Goal: Task Accomplishment & Management: Use online tool/utility

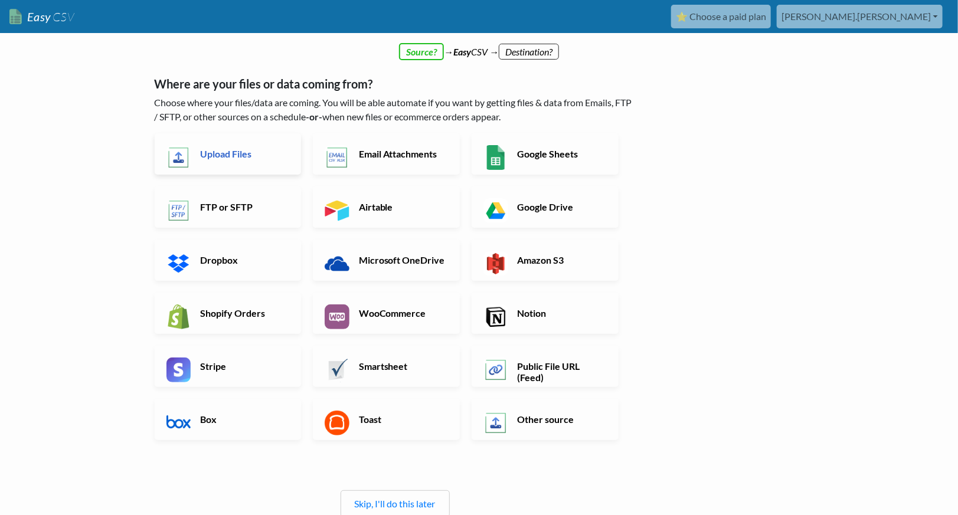
click at [247, 162] on link "Upload Files" at bounding box center [228, 153] width 147 height 41
click at [342, 144] on link "Email Attachments" at bounding box center [386, 153] width 147 height 41
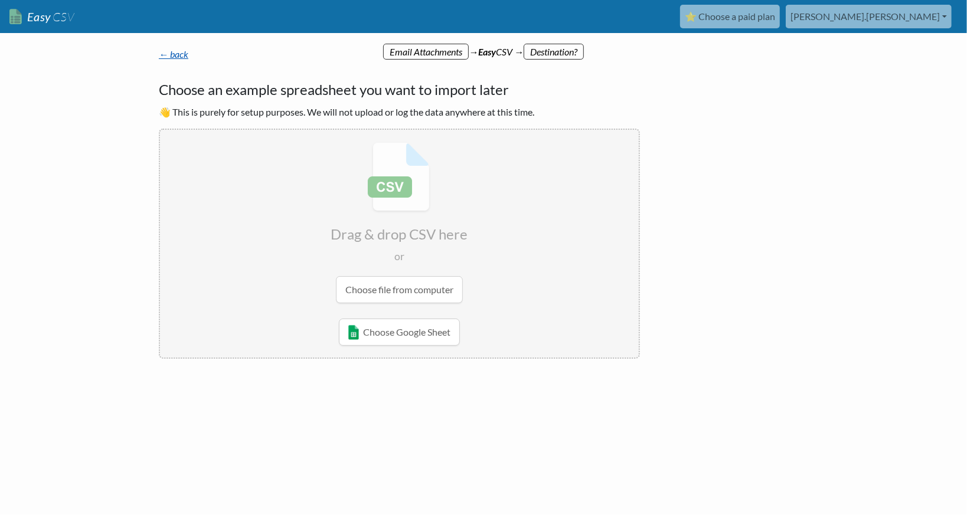
click at [180, 55] on link "← back" at bounding box center [174, 53] width 30 height 11
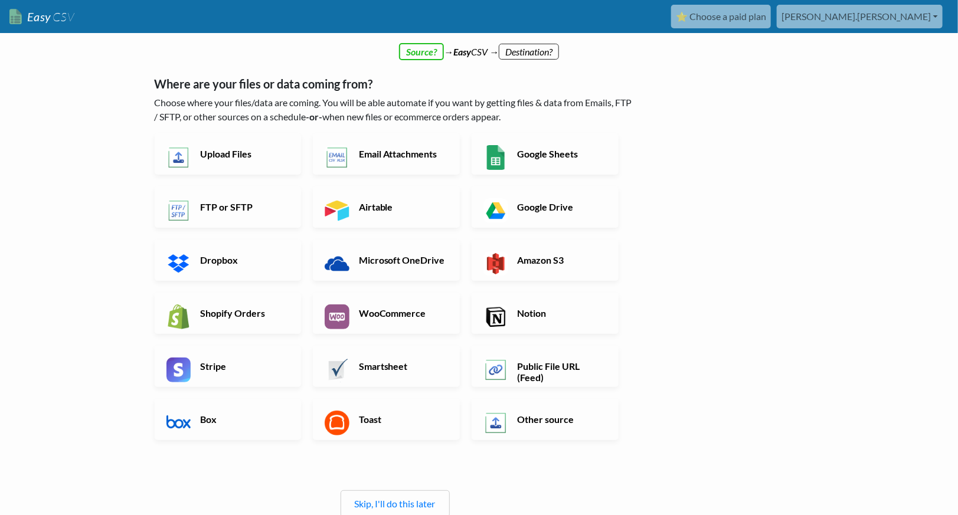
click at [302, 119] on p "Choose where your files/data are coming. You will be able automate if you want …" at bounding box center [395, 110] width 481 height 28
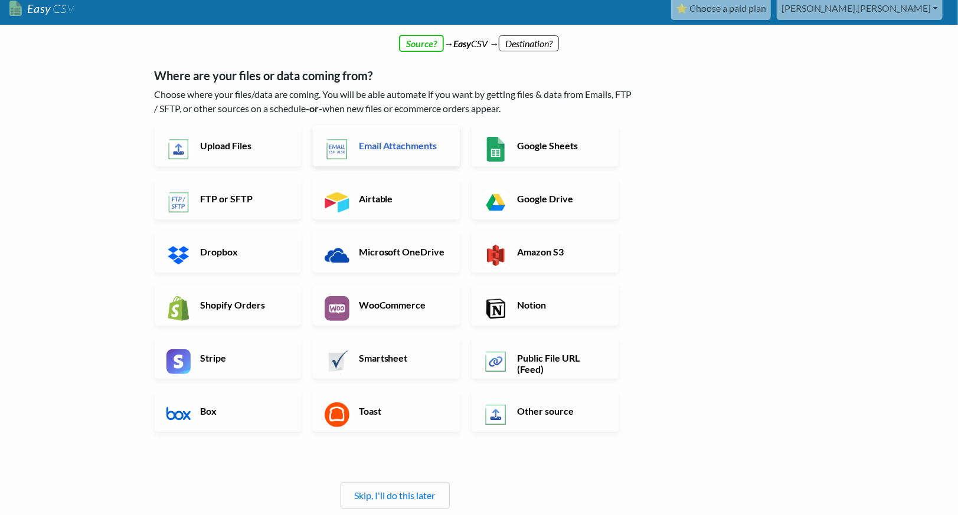
click at [376, 156] on link "Email Attachments" at bounding box center [386, 145] width 147 height 41
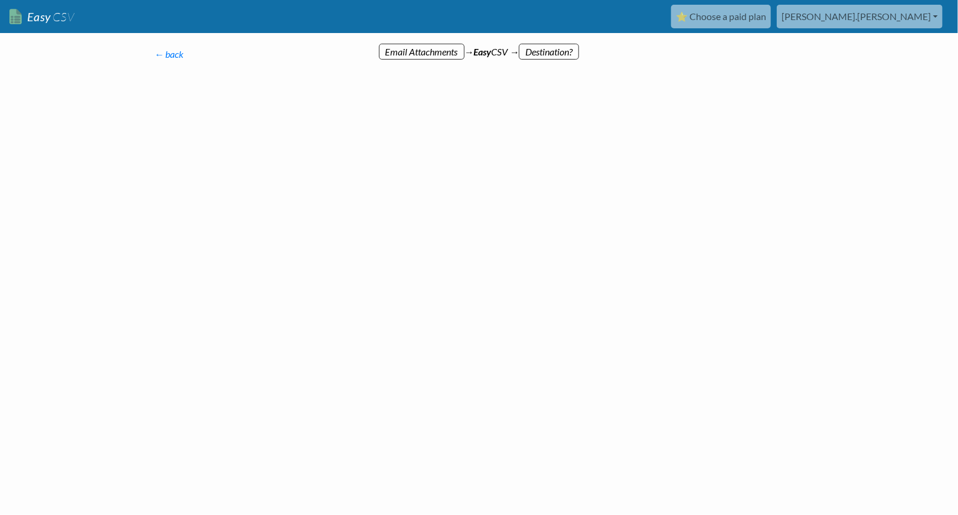
scroll to position [0, 0]
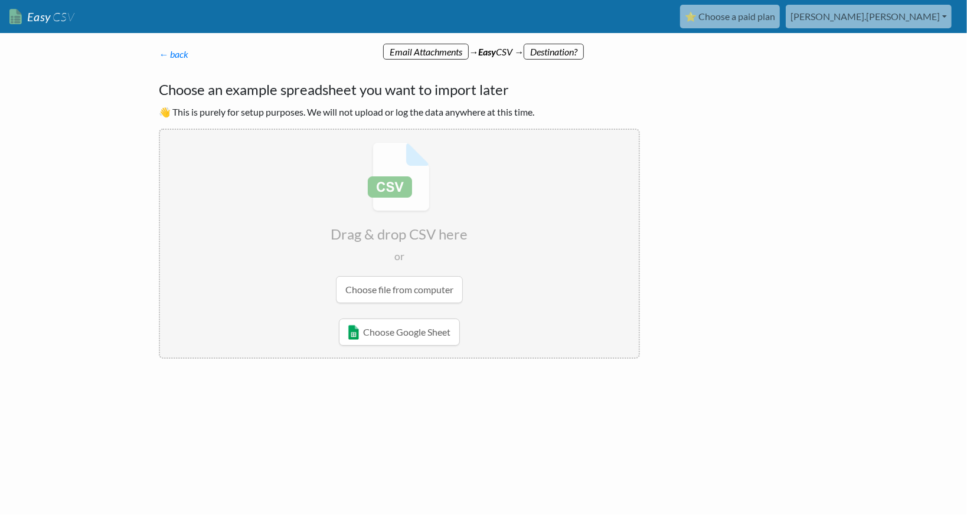
click at [245, 401] on div at bounding box center [259, 403] width 224 height 65
click at [397, 283] on input "file" at bounding box center [399, 223] width 479 height 186
click at [395, 296] on input "file" at bounding box center [399, 223] width 479 height 186
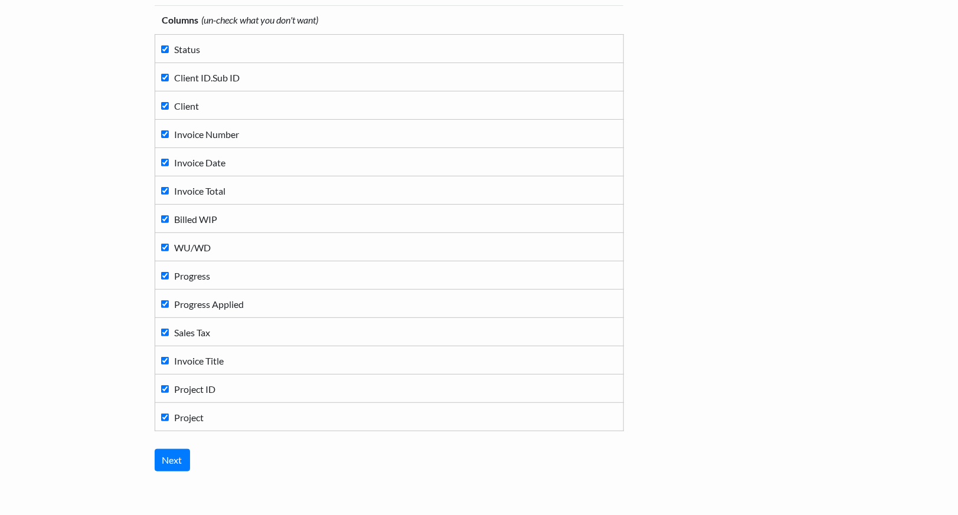
scroll to position [185, 0]
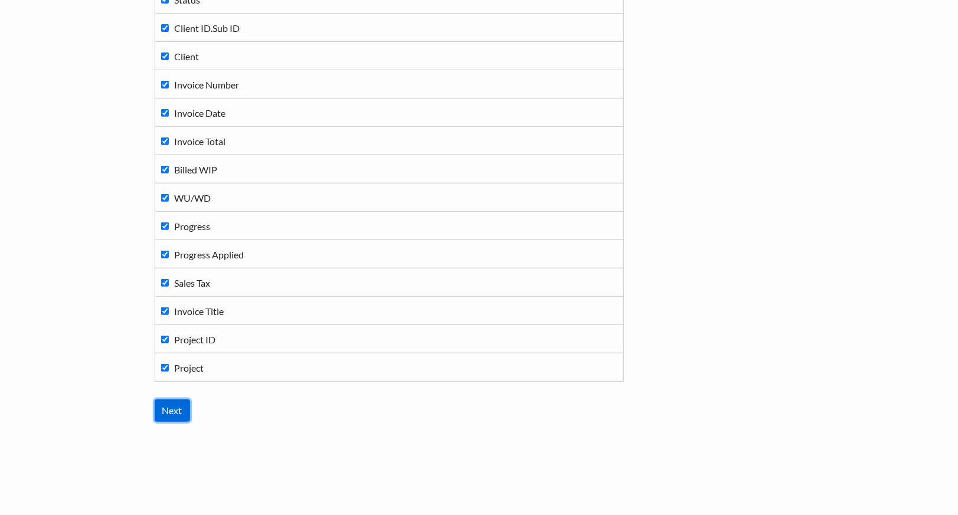
click at [173, 401] on input "Next" at bounding box center [172, 410] width 35 height 22
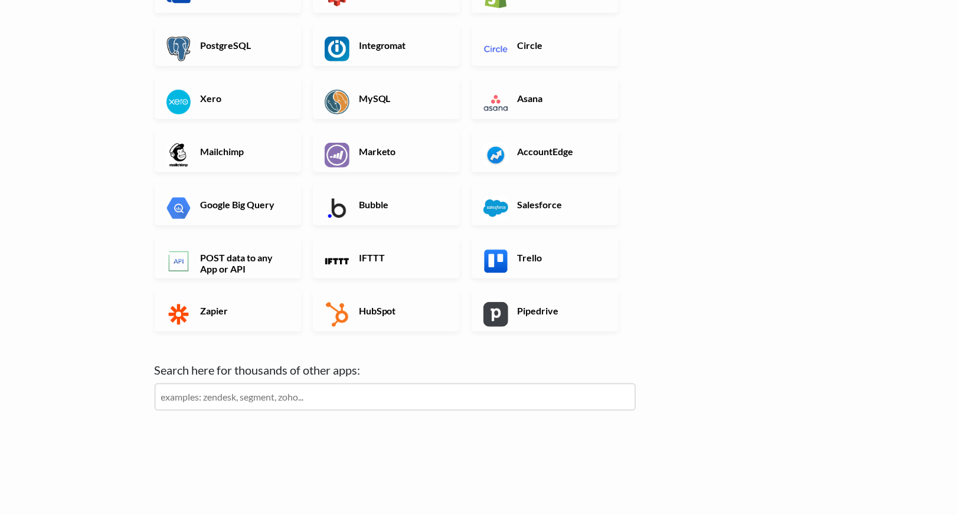
scroll to position [296, 0]
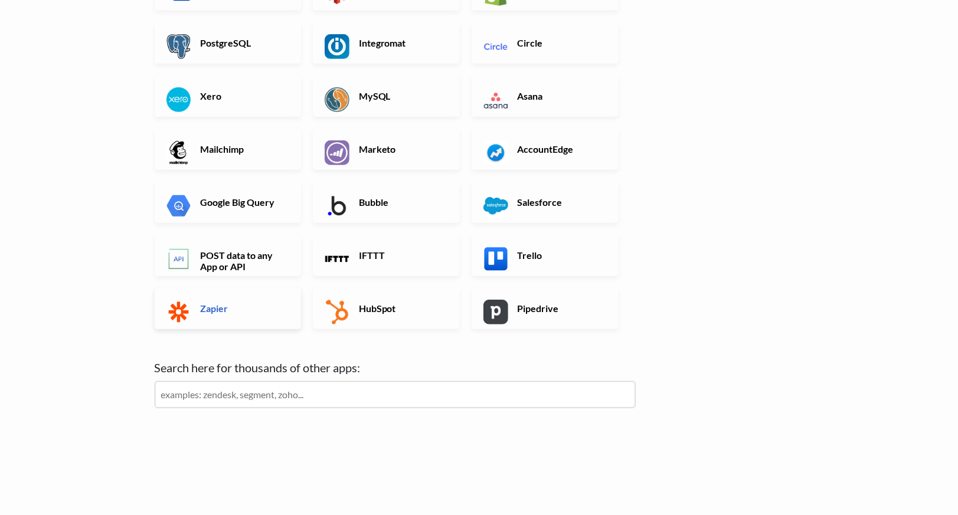
click at [185, 307] on img at bounding box center [178, 312] width 25 height 25
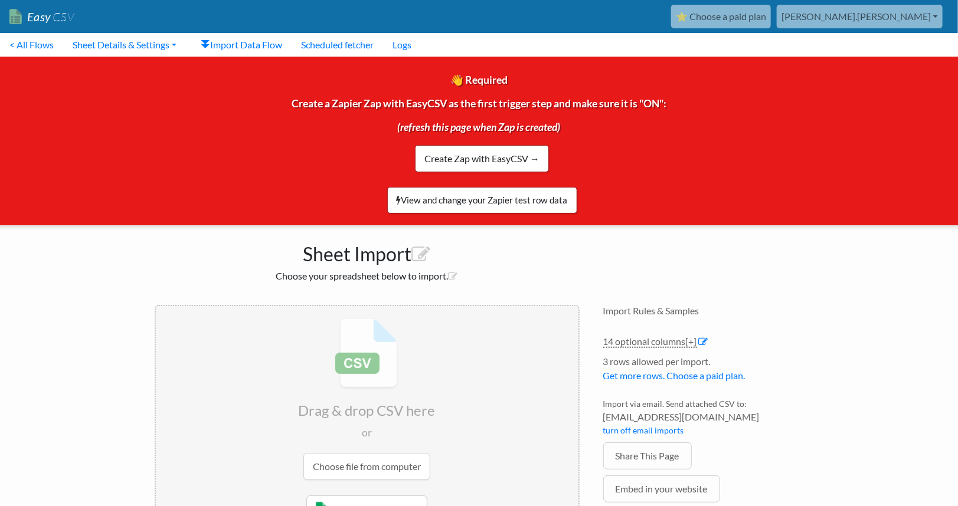
scroll to position [50, 0]
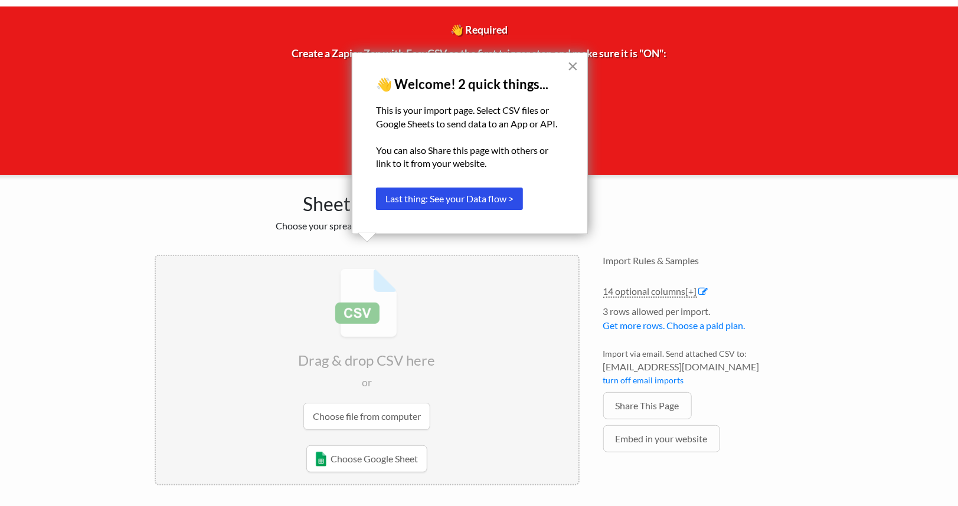
click at [574, 72] on button "×" at bounding box center [572, 66] width 11 height 19
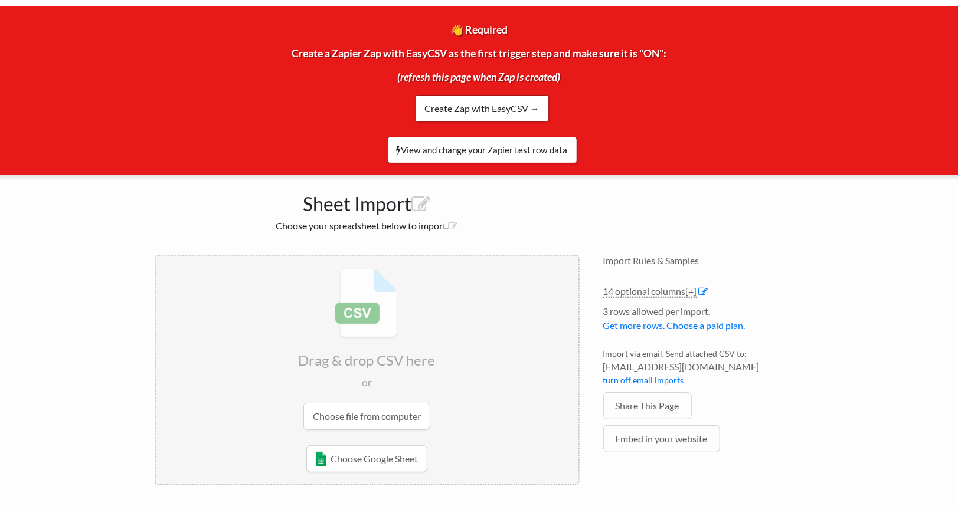
click at [355, 419] on input "file" at bounding box center [367, 349] width 422 height 186
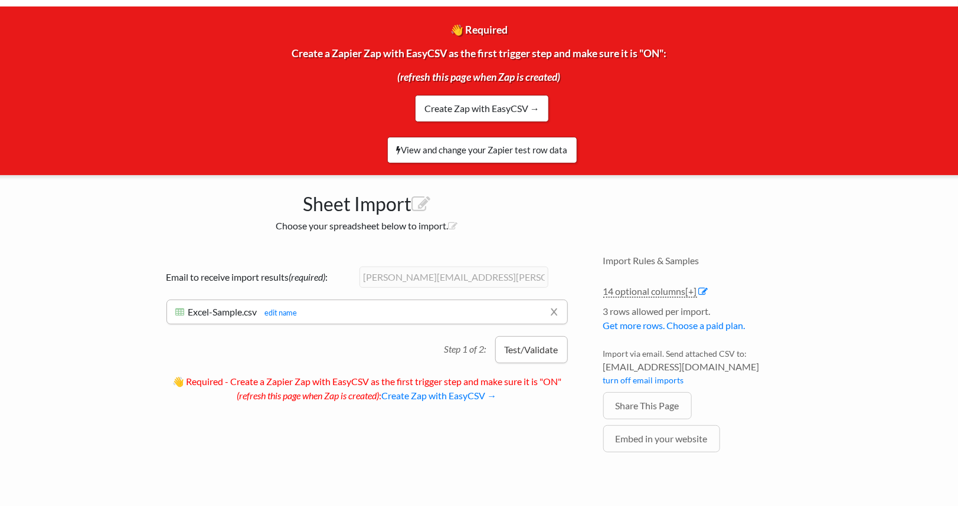
click at [521, 354] on button "Test/Validate" at bounding box center [531, 349] width 73 height 27
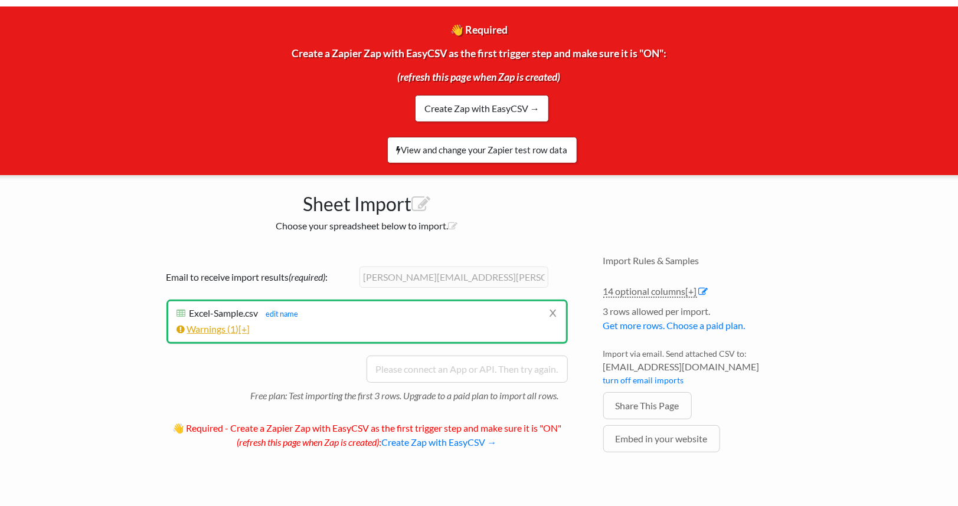
click at [243, 328] on span "[+]" at bounding box center [244, 328] width 11 height 11
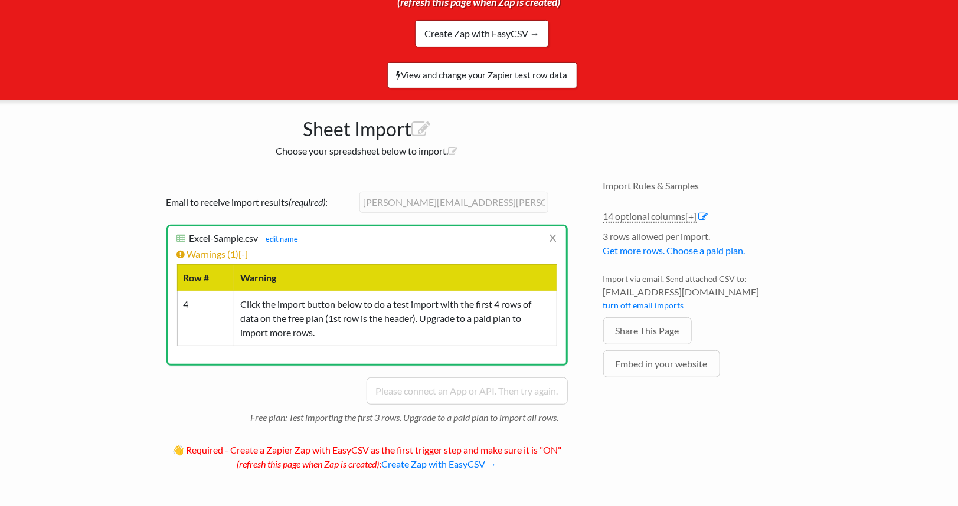
scroll to position [126, 0]
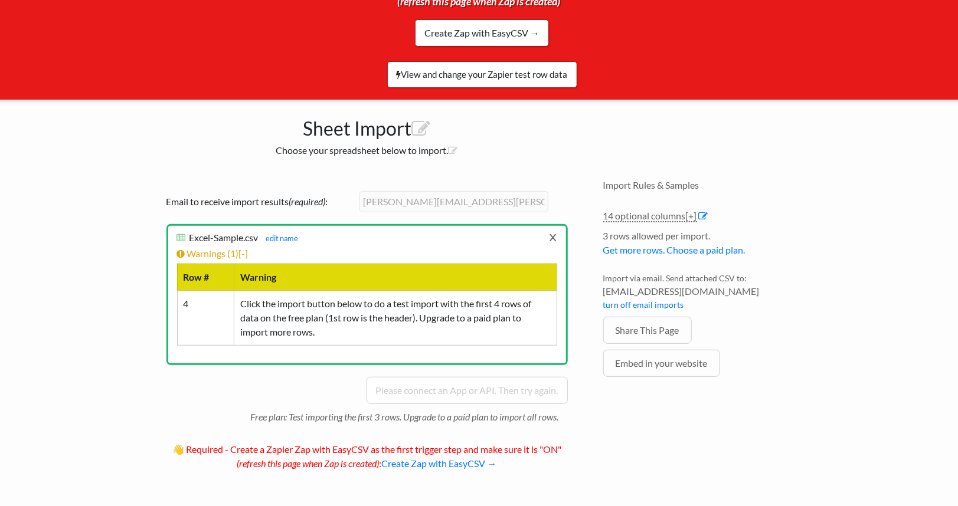
click at [555, 234] on link "x" at bounding box center [553, 237] width 8 height 22
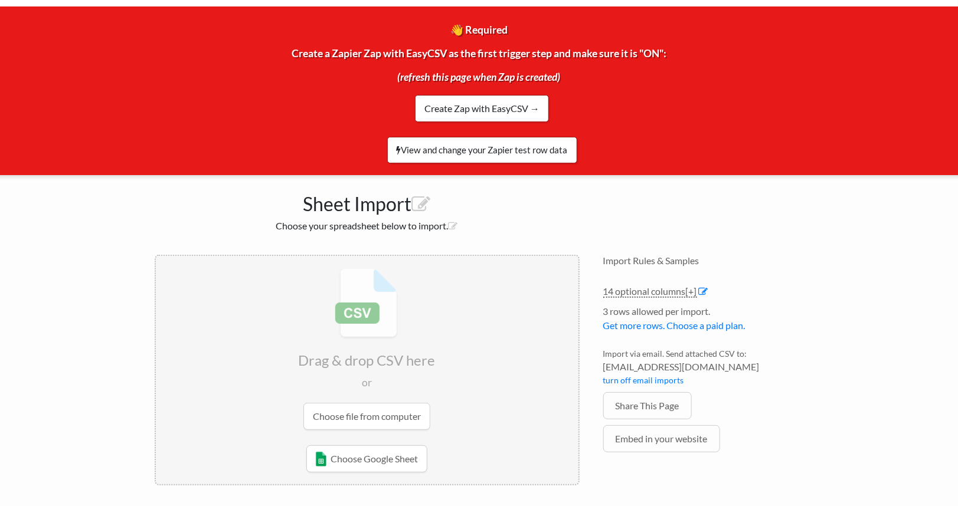
click at [381, 388] on input "file" at bounding box center [367, 349] width 422 height 186
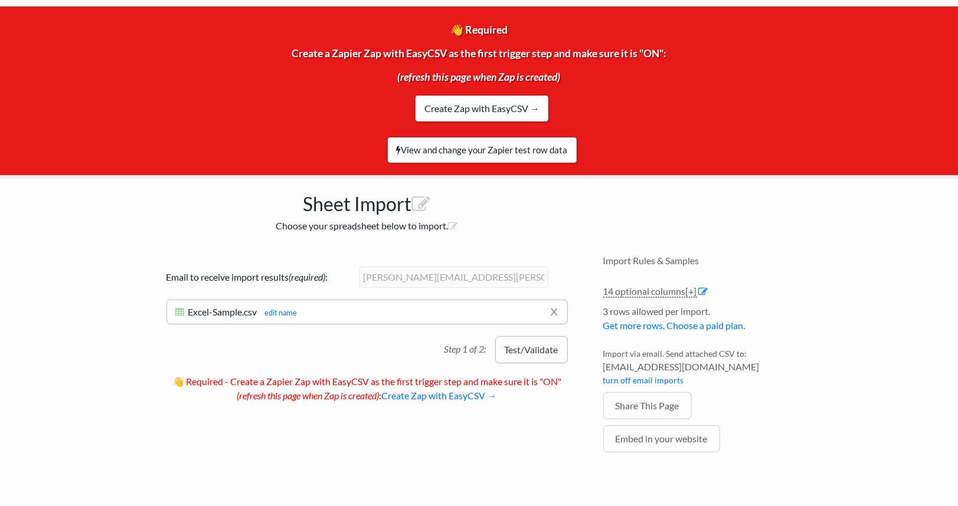
click at [528, 356] on button "Test/Validate" at bounding box center [531, 349] width 73 height 27
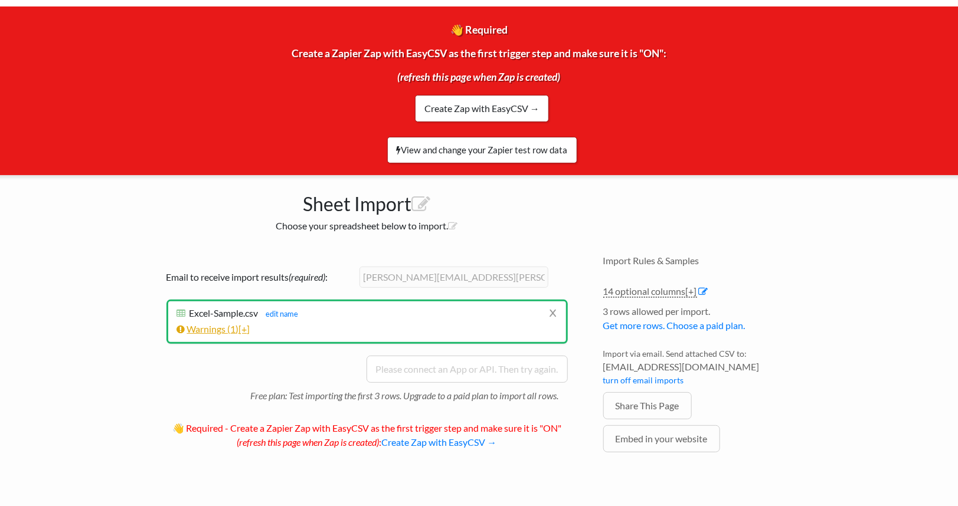
click at [241, 326] on link "Warnings ( 1 ) [+]" at bounding box center [213, 328] width 73 height 11
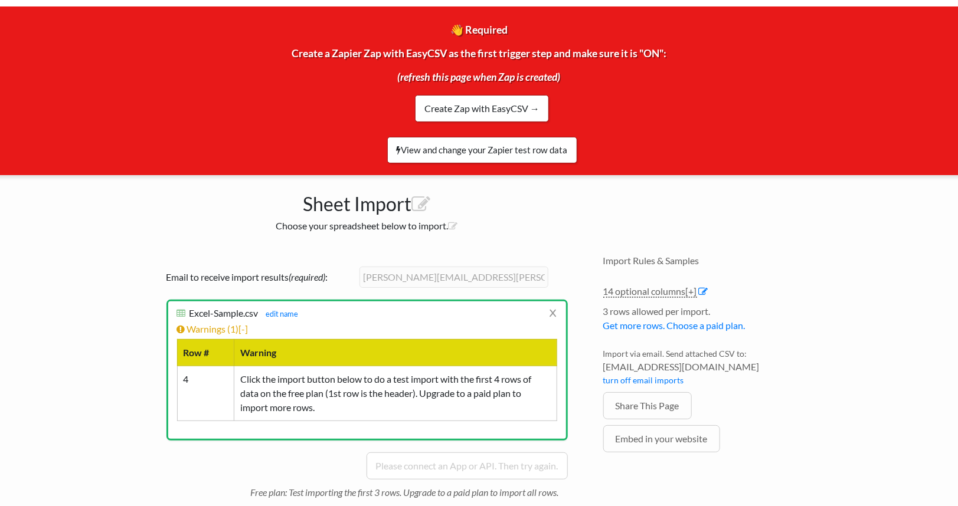
scroll to position [58, 0]
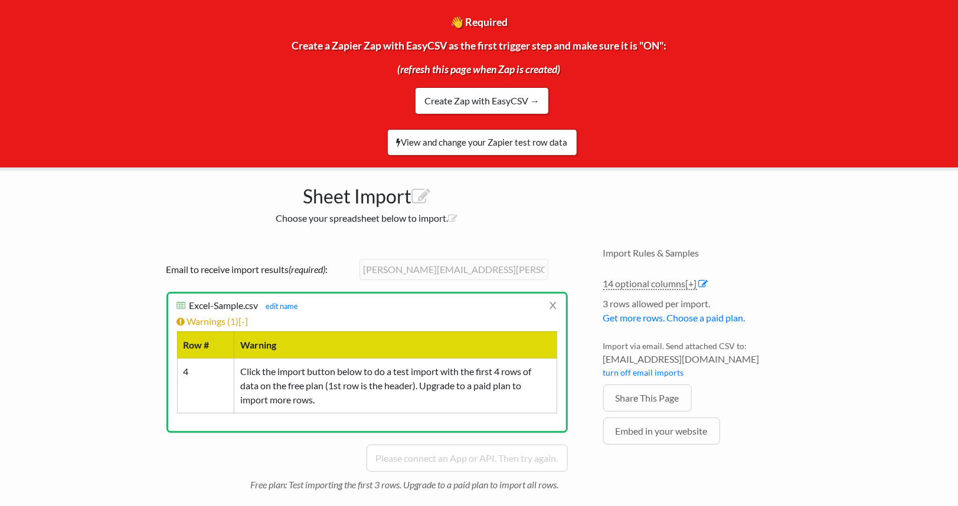
click at [22, 212] on body "Easy CSV ⭐ Choose a paid plan alex.cornelison Cf Cpas All Flows All CSV Generat…" at bounding box center [479, 255] width 958 height 626
click at [470, 131] on link "View and change your Zapier test row data" at bounding box center [482, 142] width 190 height 27
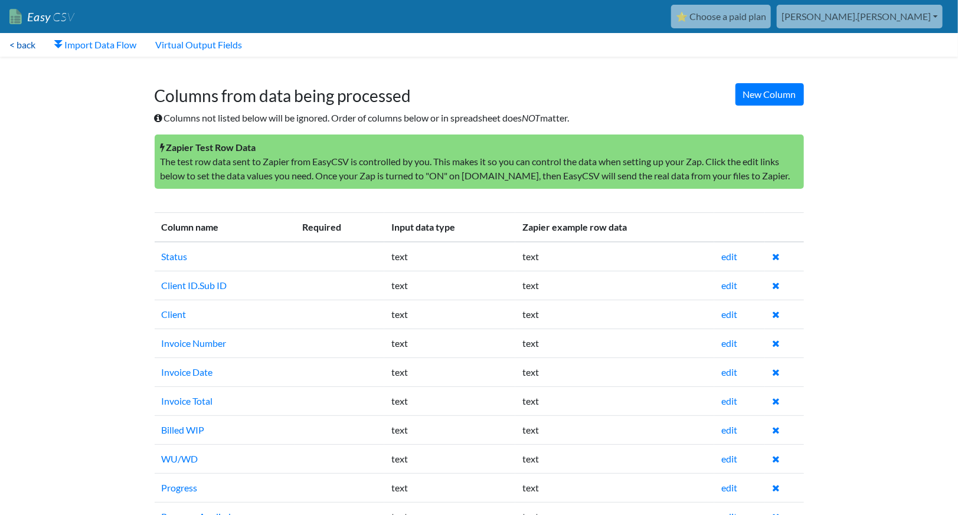
click at [36, 45] on link "< back" at bounding box center [22, 45] width 45 height 24
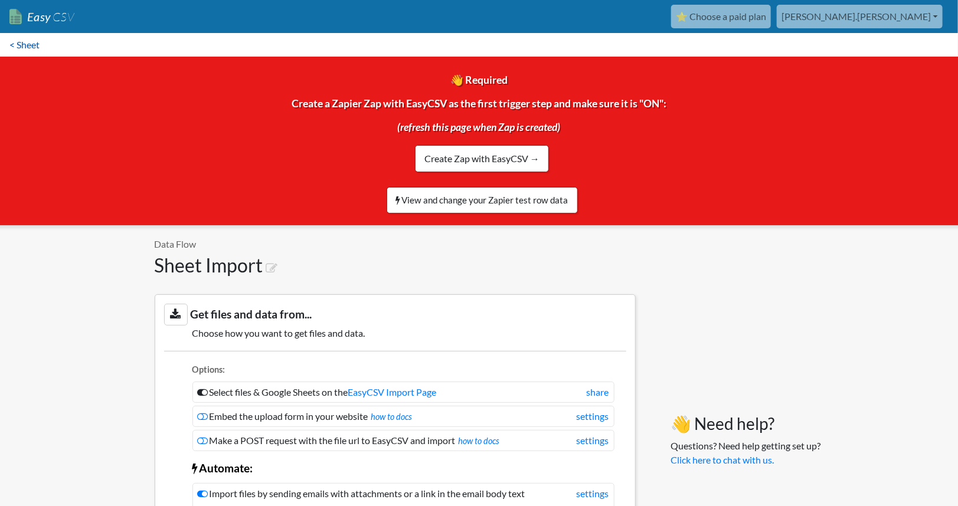
click at [31, 45] on link "< Sheet" at bounding box center [24, 45] width 49 height 24
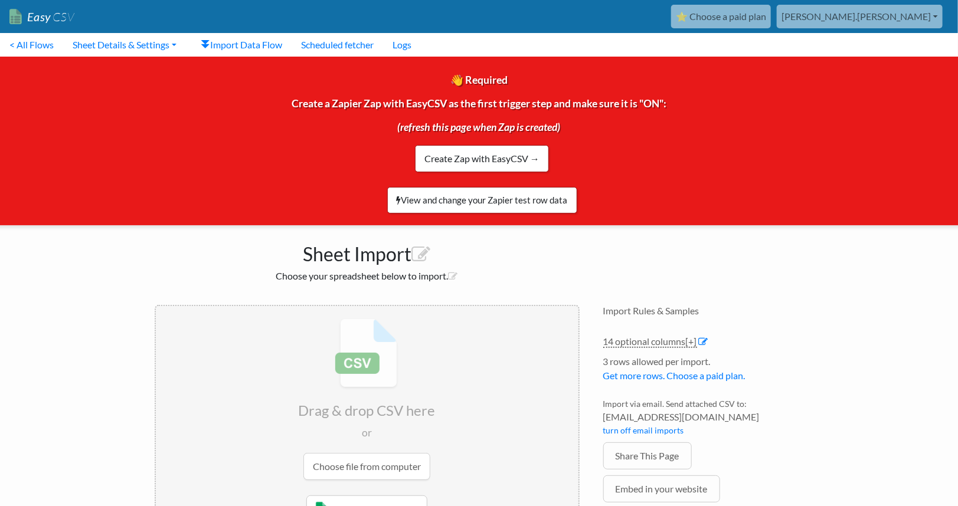
click at [363, 391] on input "file" at bounding box center [367, 399] width 422 height 186
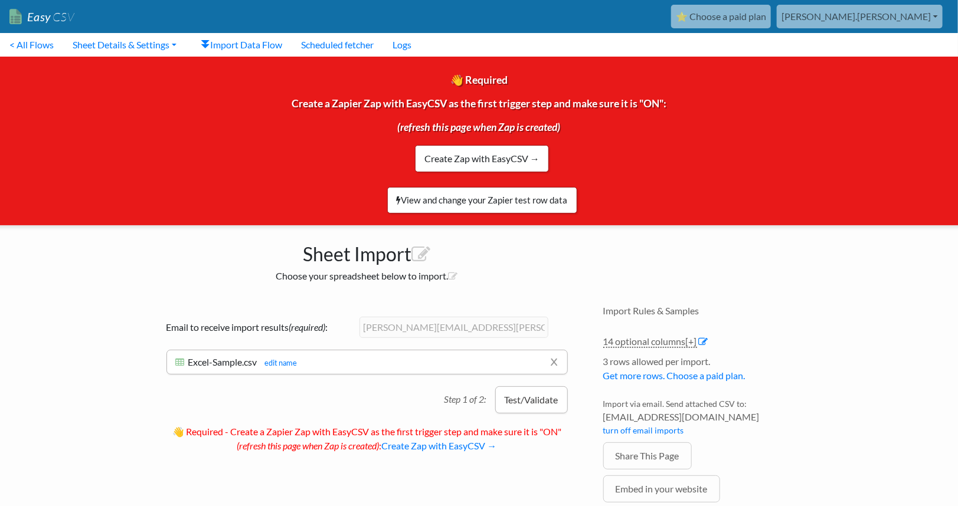
click at [518, 397] on button "Test/Validate" at bounding box center [531, 399] width 73 height 27
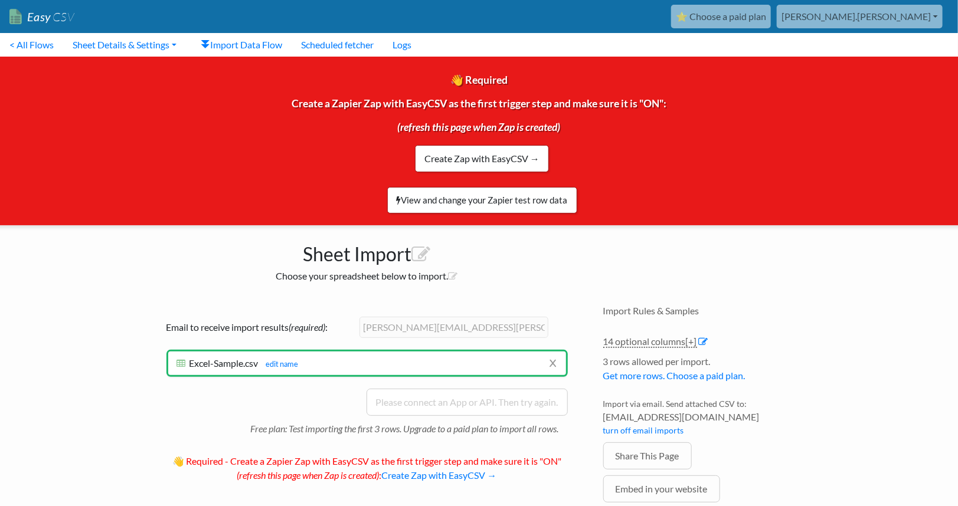
scroll to position [50, 0]
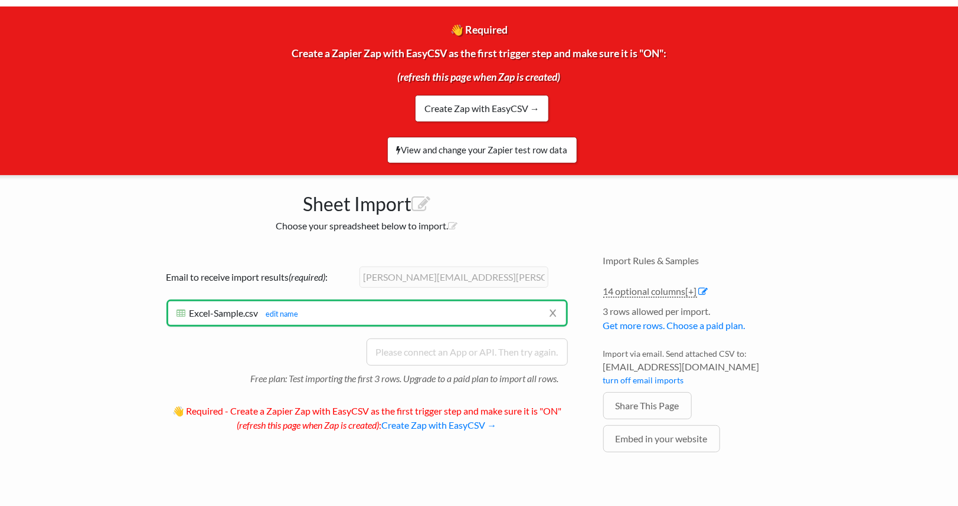
click at [444, 307] on h6 "Excel-Sample.csv Excel-Sample.csv edit name" at bounding box center [367, 312] width 380 height 11
click at [534, 237] on div "Sheet Import Choose your spreadsheet below to import." at bounding box center [367, 209] width 448 height 68
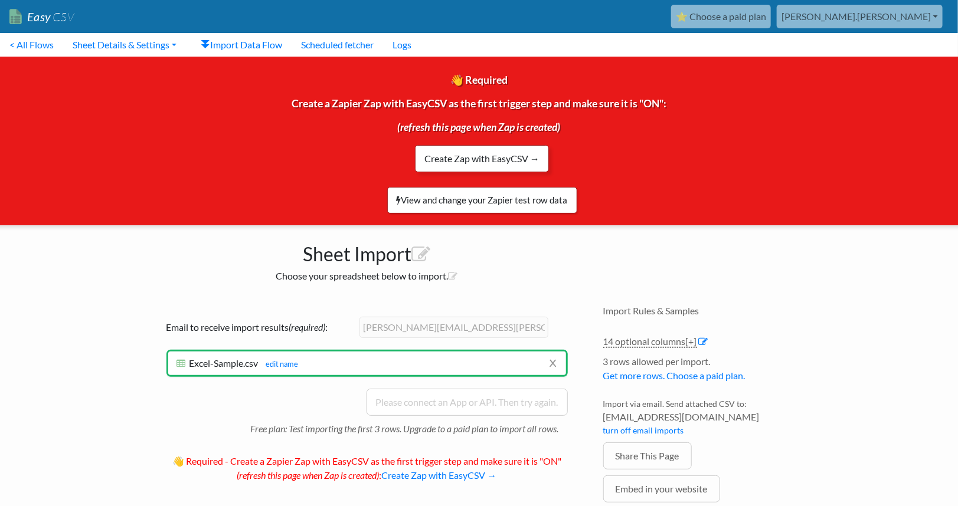
click at [516, 160] on link "Create Zap with EasyCSV →" at bounding box center [482, 158] width 134 height 27
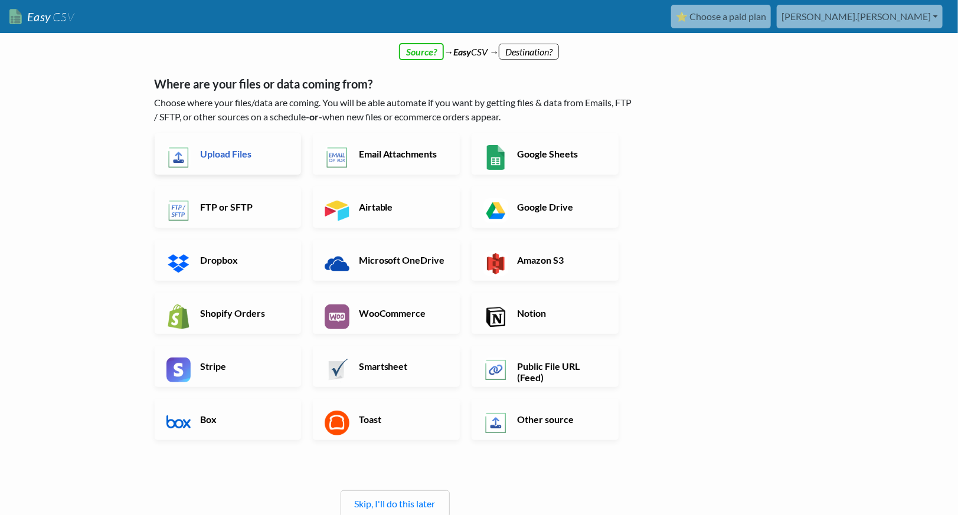
click at [254, 151] on h6 "Upload Files" at bounding box center [243, 153] width 93 height 11
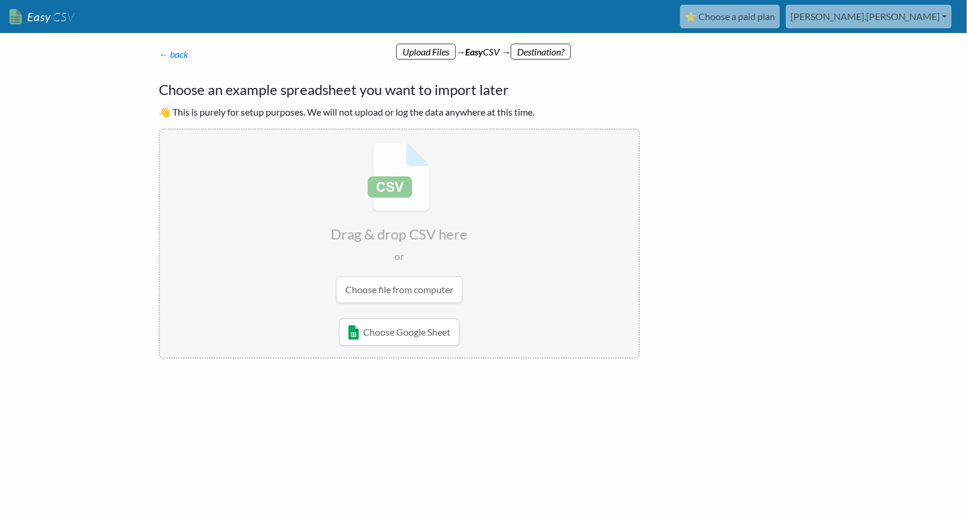
click at [390, 201] on input "file" at bounding box center [399, 223] width 479 height 186
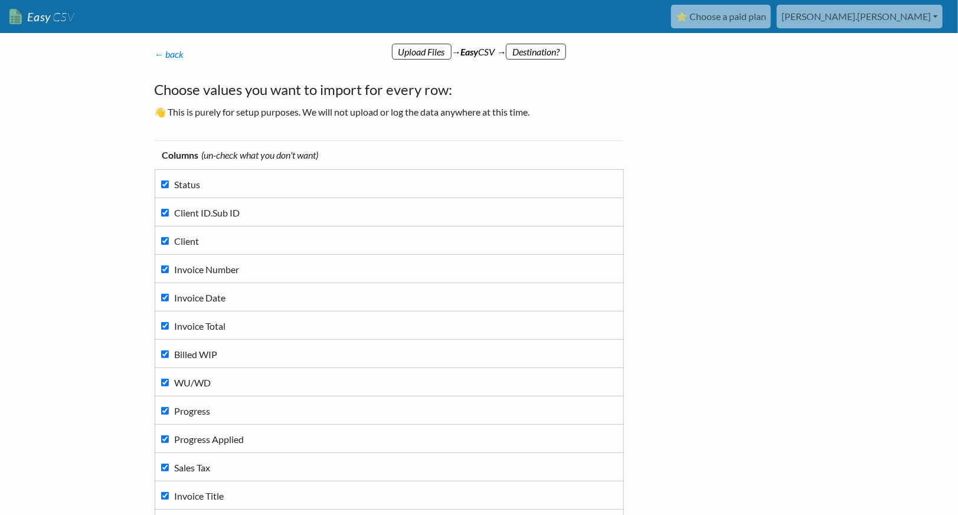
scroll to position [185, 0]
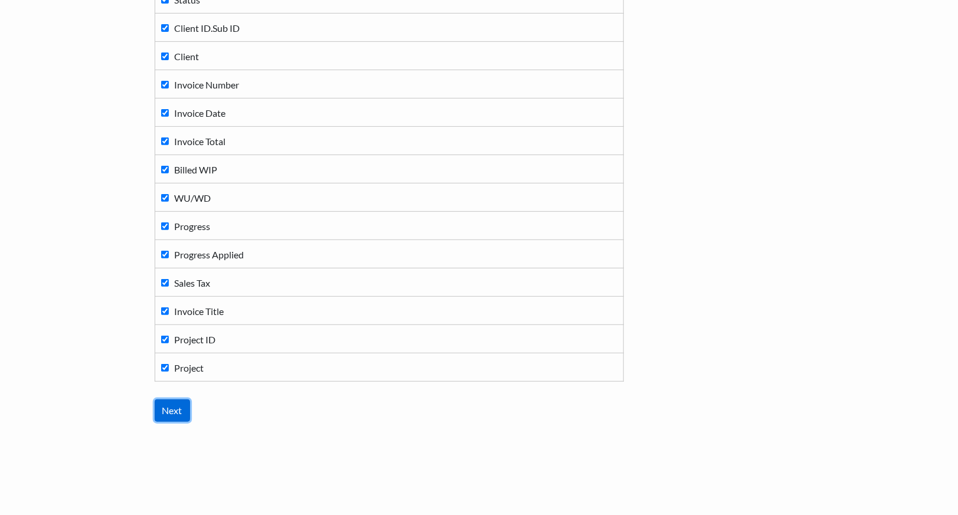
click at [169, 414] on input "Next" at bounding box center [172, 410] width 35 height 22
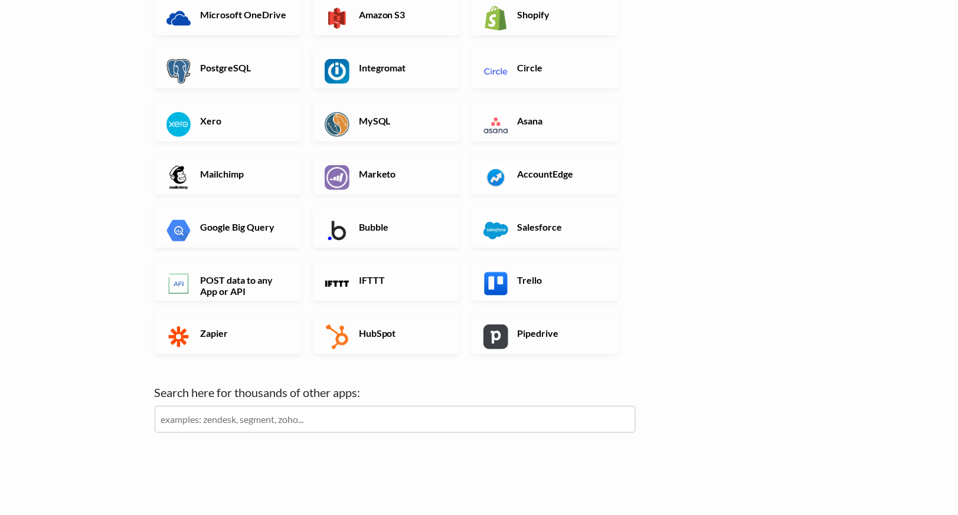
scroll to position [296, 0]
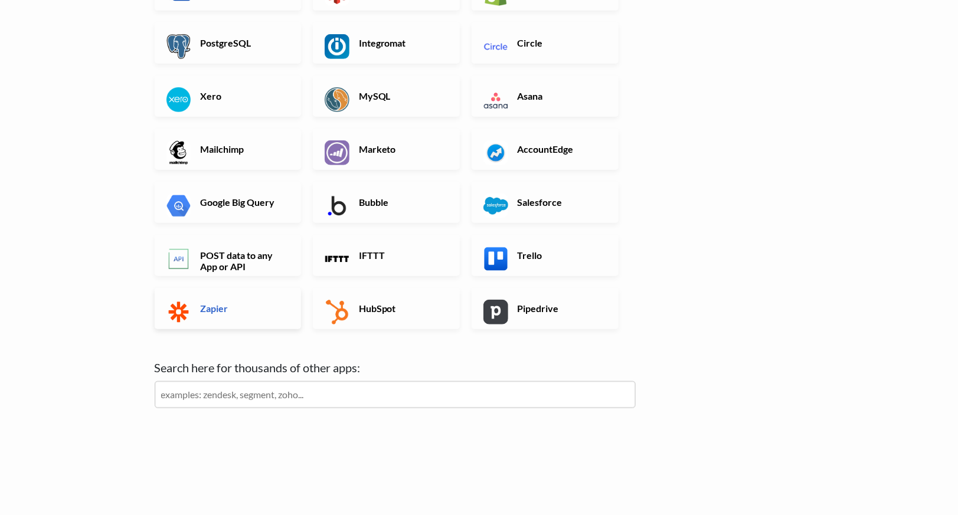
click at [255, 296] on link "Zapier" at bounding box center [228, 308] width 147 height 41
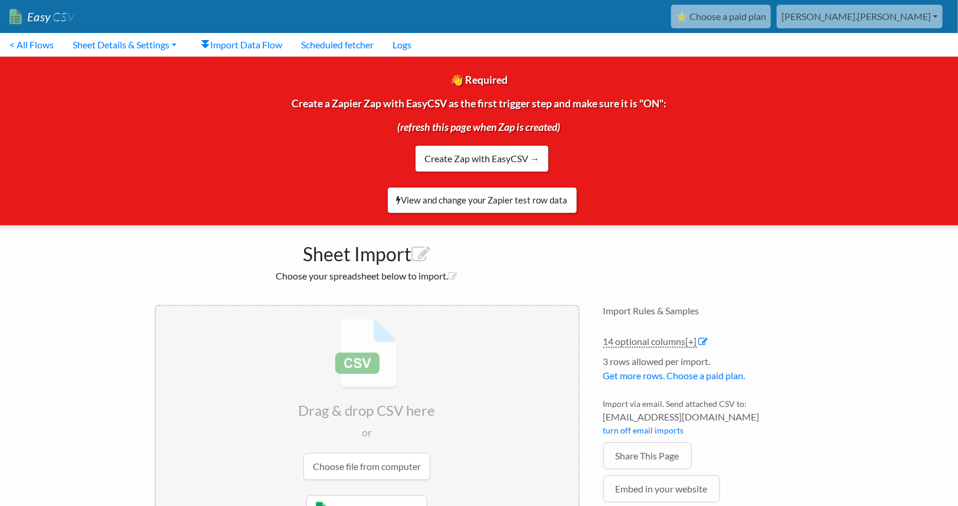
click at [389, 392] on input "file" at bounding box center [367, 399] width 422 height 186
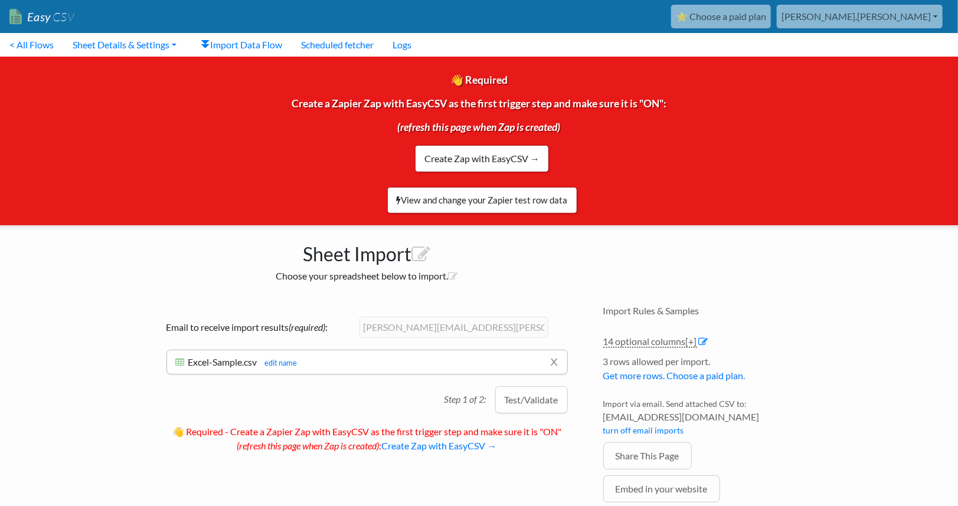
scroll to position [50, 0]
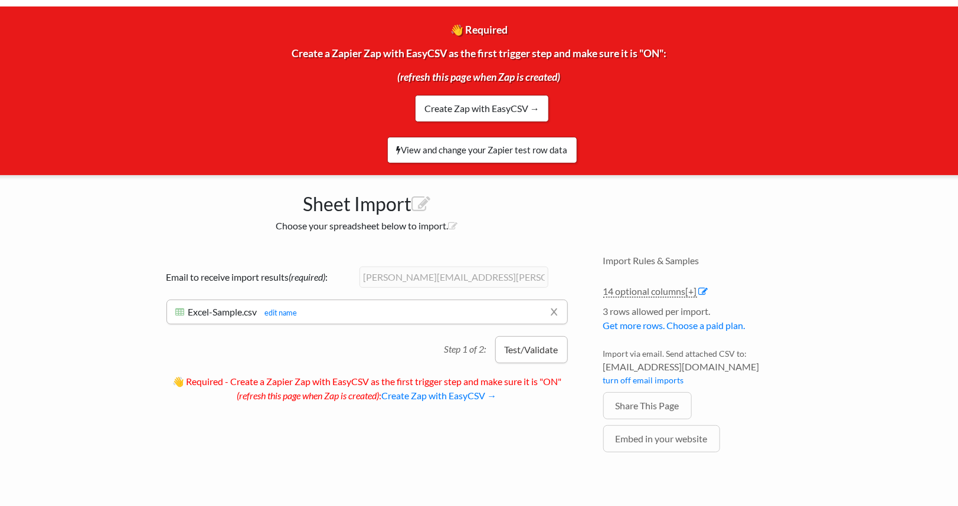
click at [556, 349] on button "Test/Validate" at bounding box center [531, 349] width 73 height 27
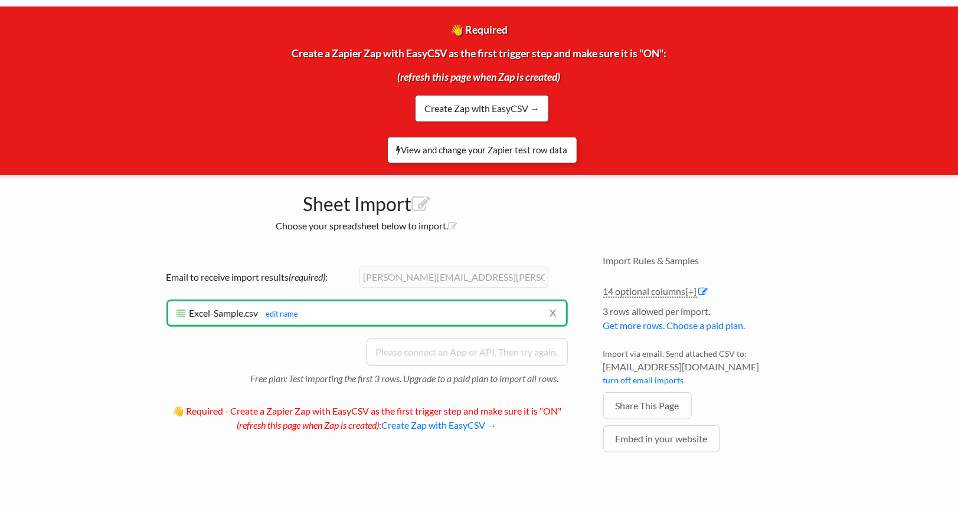
click at [494, 145] on link "View and change your Zapier test row data" at bounding box center [482, 150] width 190 height 27
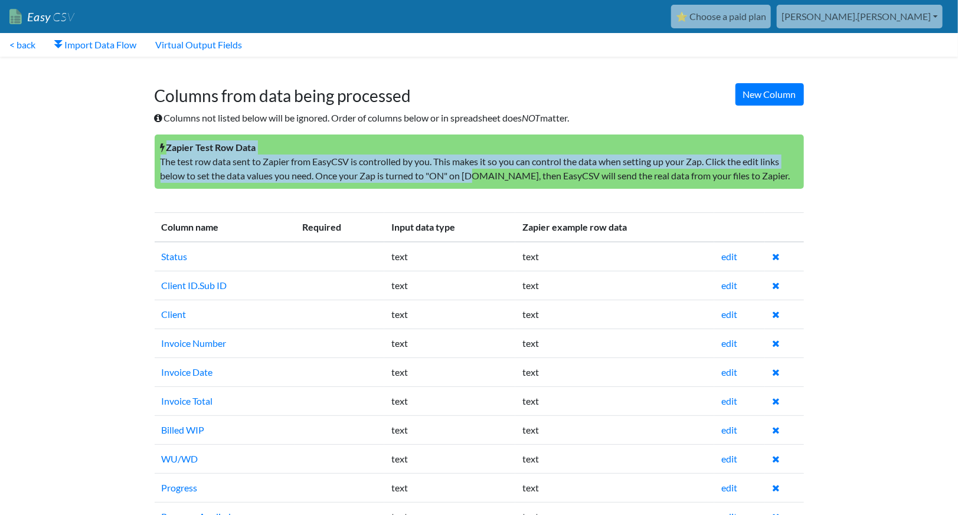
drag, startPoint x: 0, startPoint y: 0, endPoint x: 469, endPoint y: 197, distance: 508.8
click at [469, 197] on div "New Column Columns from data being processed Columns not listed below will be i…" at bounding box center [479, 132] width 673 height 138
drag, startPoint x: 469, startPoint y: 197, endPoint x: 411, endPoint y: 187, distance: 59.3
click at [411, 187] on p "Zapier Test Row Data The test row data sent to Zapier from EasyCSV is controlle…" at bounding box center [479, 162] width 649 height 54
click at [457, 139] on p "Zapier Test Row Data The test row data sent to Zapier from EasyCSV is controlle…" at bounding box center [479, 162] width 649 height 54
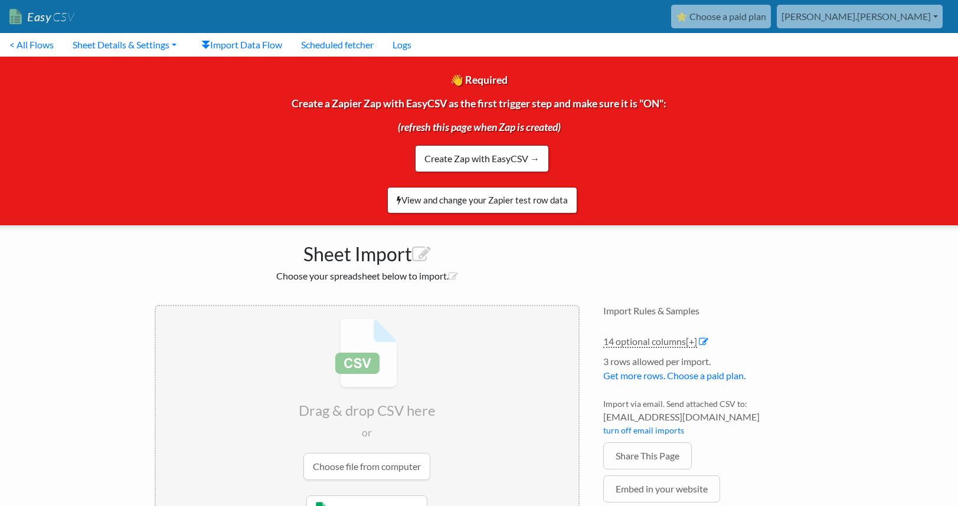
scroll to position [50, 0]
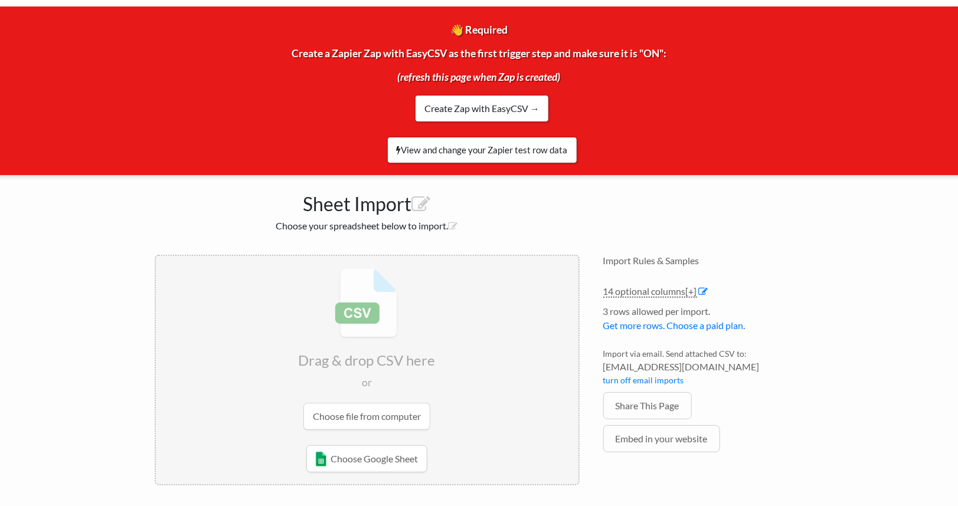
click at [358, 410] on input "file" at bounding box center [367, 349] width 422 height 186
click at [402, 415] on input "file" at bounding box center [367, 349] width 422 height 186
click at [373, 318] on input "file" at bounding box center [367, 349] width 422 height 186
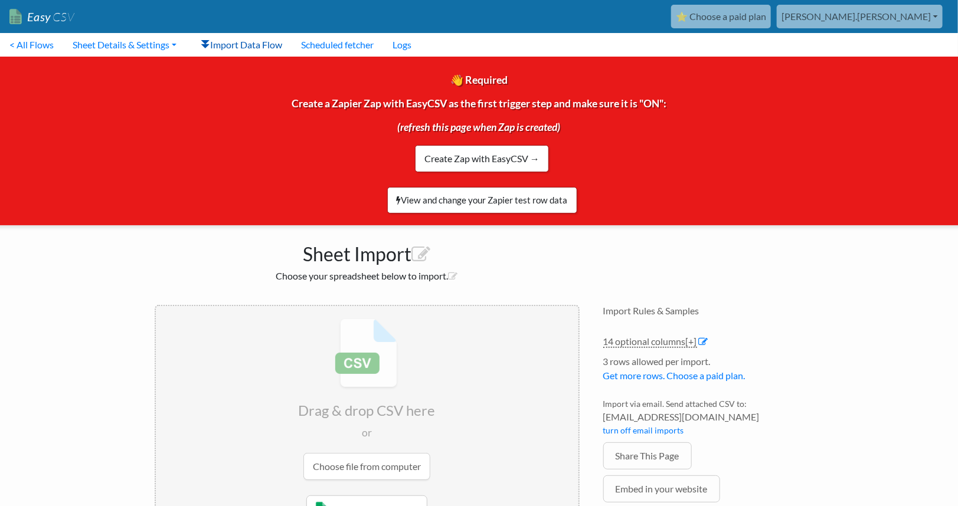
click at [221, 43] on link "Import Data Flow" at bounding box center [242, 45] width 100 height 24
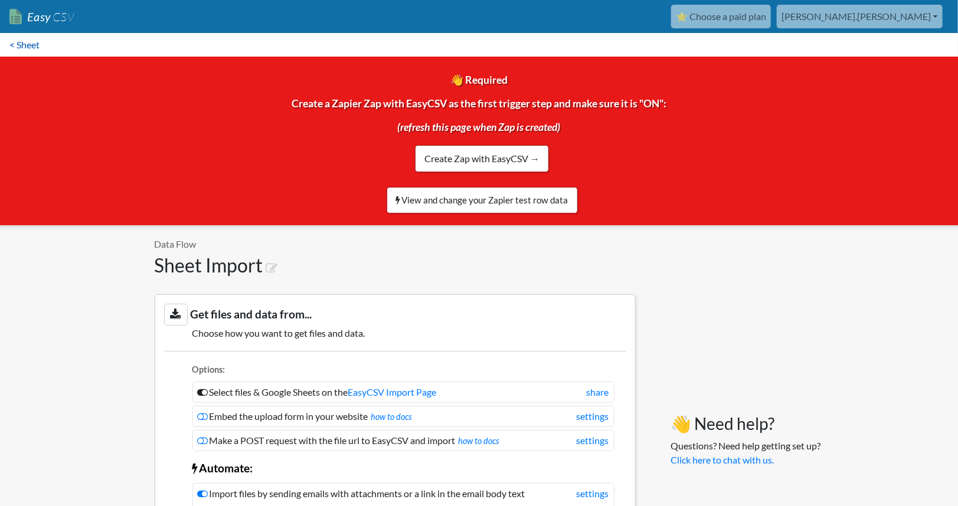
click at [39, 44] on link "< Sheet" at bounding box center [24, 45] width 49 height 24
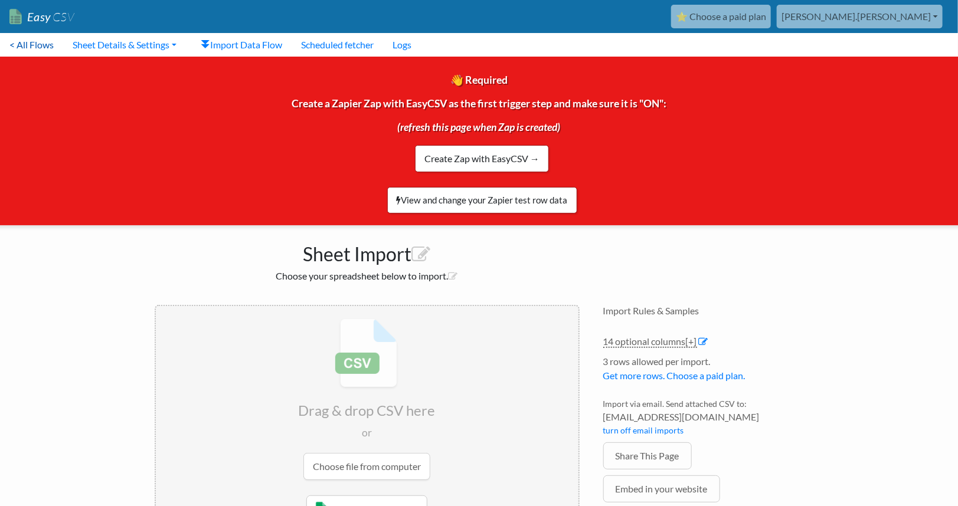
click at [28, 47] on link "< All Flows" at bounding box center [31, 45] width 63 height 24
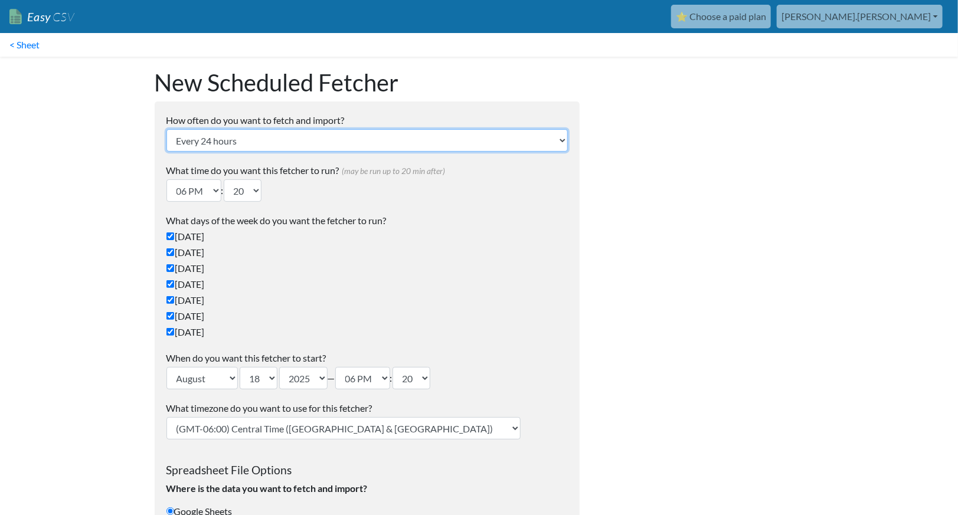
click at [236, 138] on select "Every 24 hours Every 4 hours Every hour Every 10-20 minutes Every 1 week Every …" at bounding box center [366, 140] width 401 height 22
select select "10_mins"
click at [166, 129] on select "Every 24 hours Every 4 hours Every hour Every 10-20 minutes Every 1 week Every …" at bounding box center [366, 140] width 401 height 22
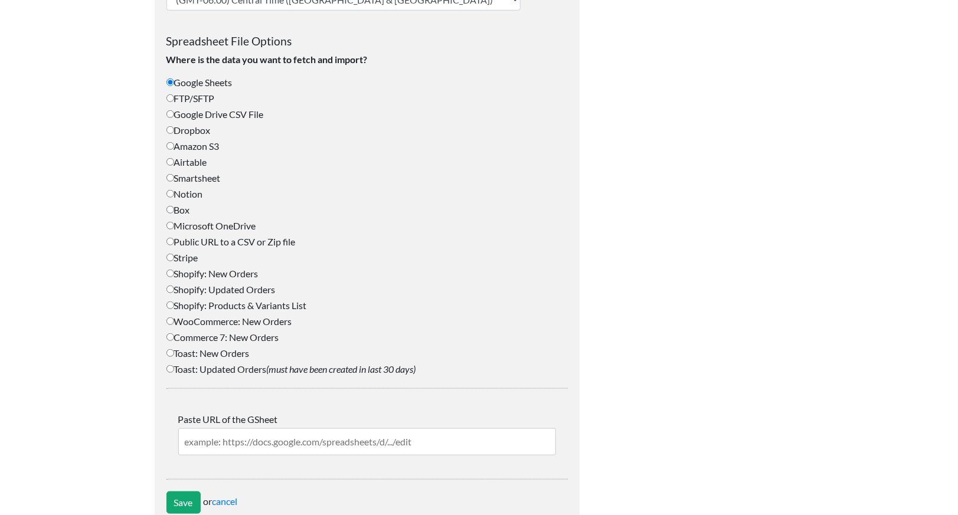
scroll to position [409, 0]
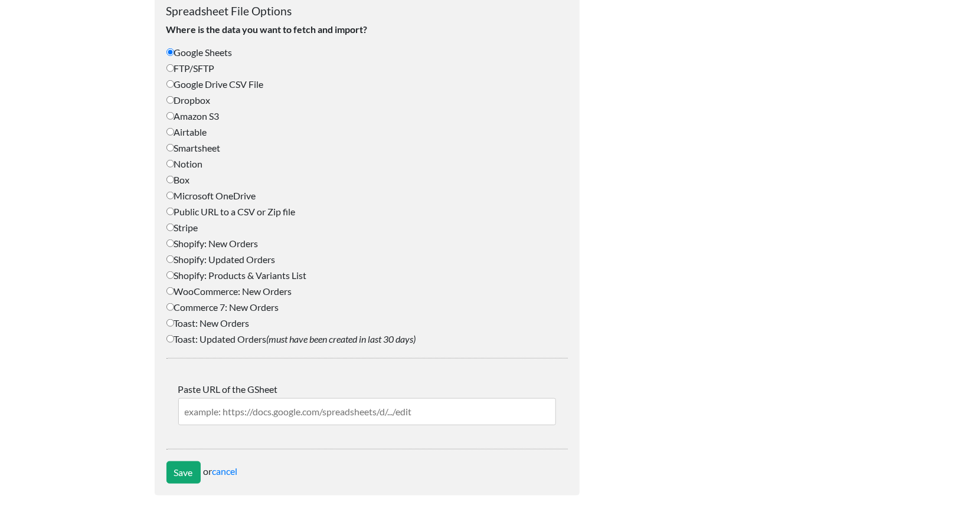
click at [188, 211] on label "Public URL to a CSV or Zip file" at bounding box center [366, 212] width 401 height 14
click at [174, 211] on input "Public URL to a CSV or Zip file" at bounding box center [170, 212] width 8 height 8
radio input "true"
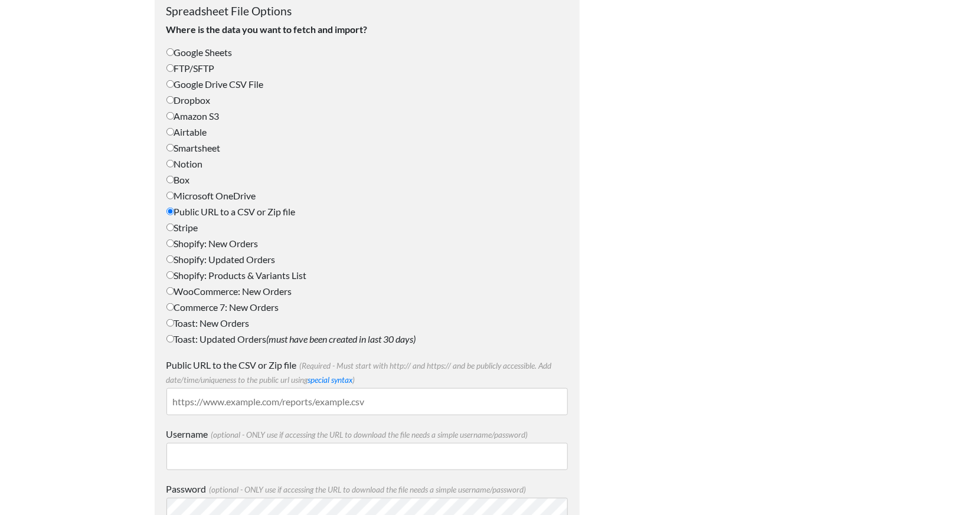
click at [175, 201] on label "Microsoft OneDrive" at bounding box center [366, 196] width 401 height 14
click at [174, 199] on input "Microsoft OneDrive" at bounding box center [170, 196] width 8 height 8
radio input "true"
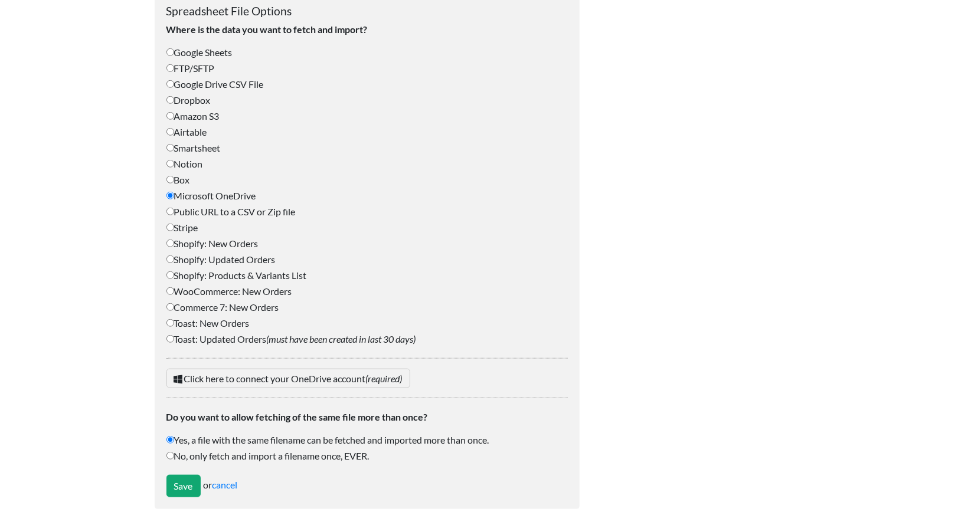
click at [175, 208] on label "Public URL to a CSV or Zip file" at bounding box center [366, 212] width 401 height 14
click at [174, 208] on input "Public URL to a CSV or Zip file" at bounding box center [170, 212] width 8 height 8
radio input "true"
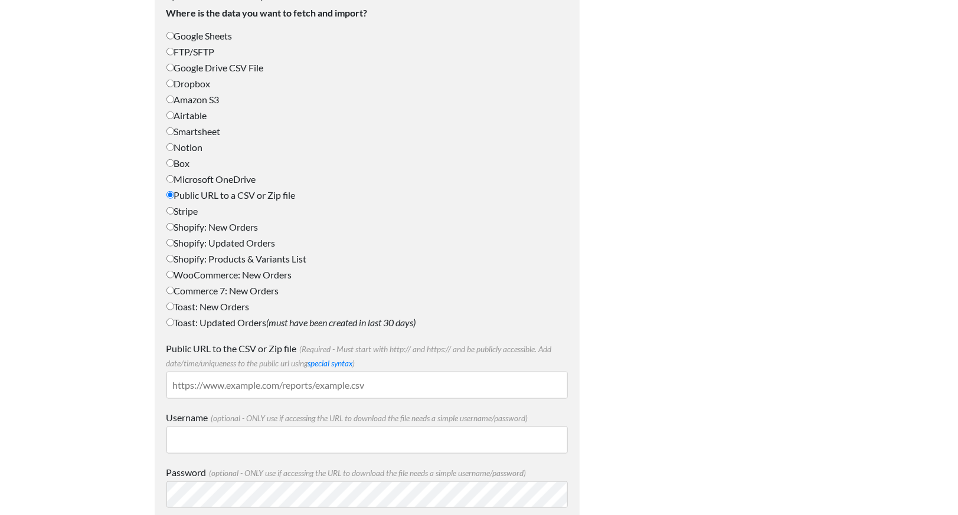
scroll to position [484, 0]
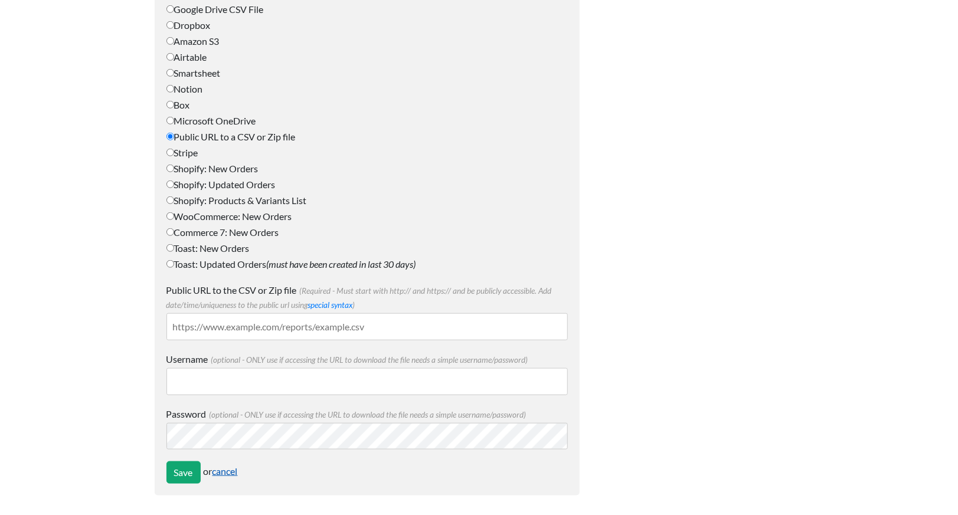
click at [238, 468] on link "cancel" at bounding box center [224, 471] width 25 height 11
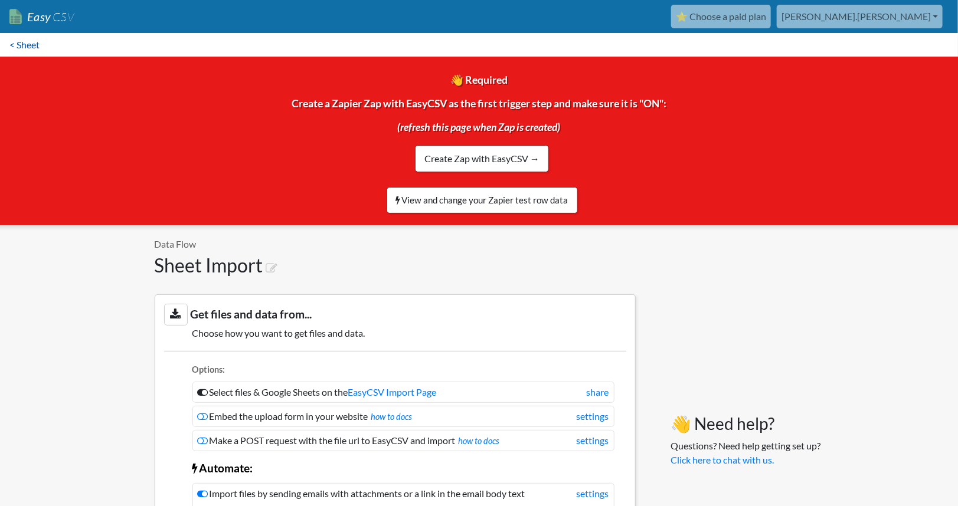
click at [37, 41] on link "< Sheet" at bounding box center [24, 45] width 49 height 24
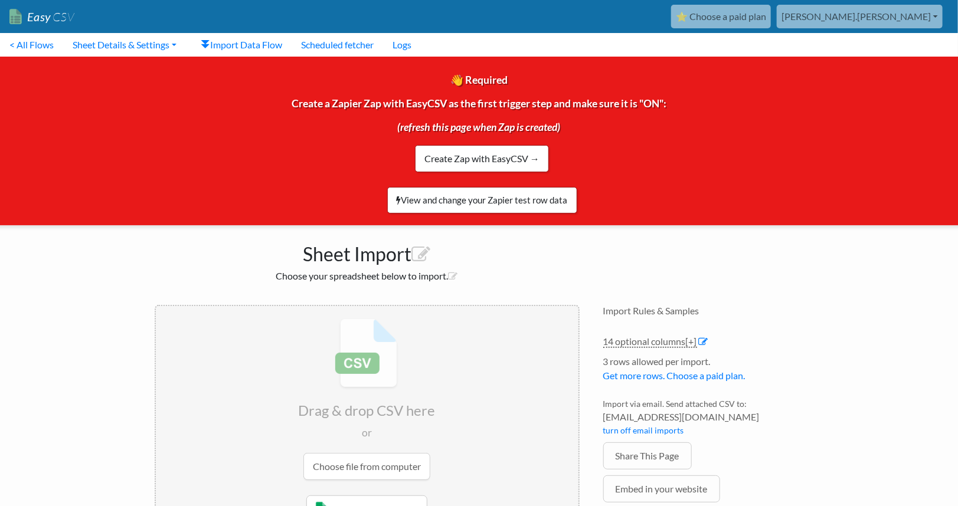
scroll to position [50, 0]
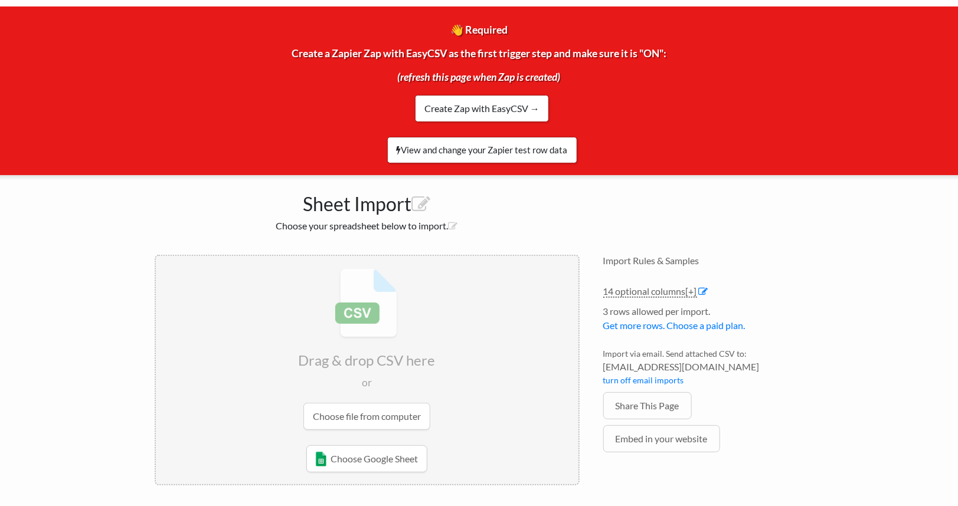
click at [346, 346] on input "file" at bounding box center [367, 349] width 422 height 186
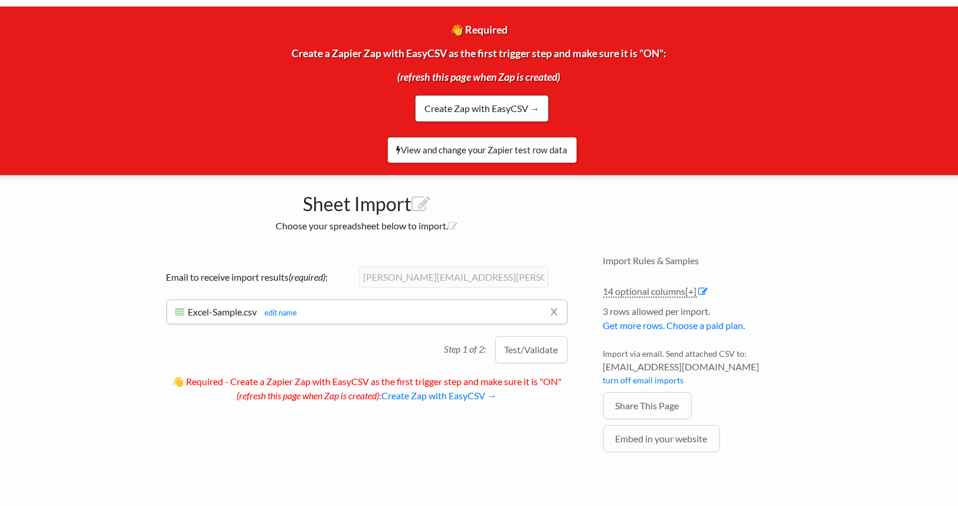
click at [367, 340] on div "Email to receive import results (required) : [PERSON_NAME][EMAIL_ADDRESS][PERSO…" at bounding box center [367, 337] width 425 height 165
click at [524, 350] on button "Test/Validate" at bounding box center [531, 349] width 73 height 27
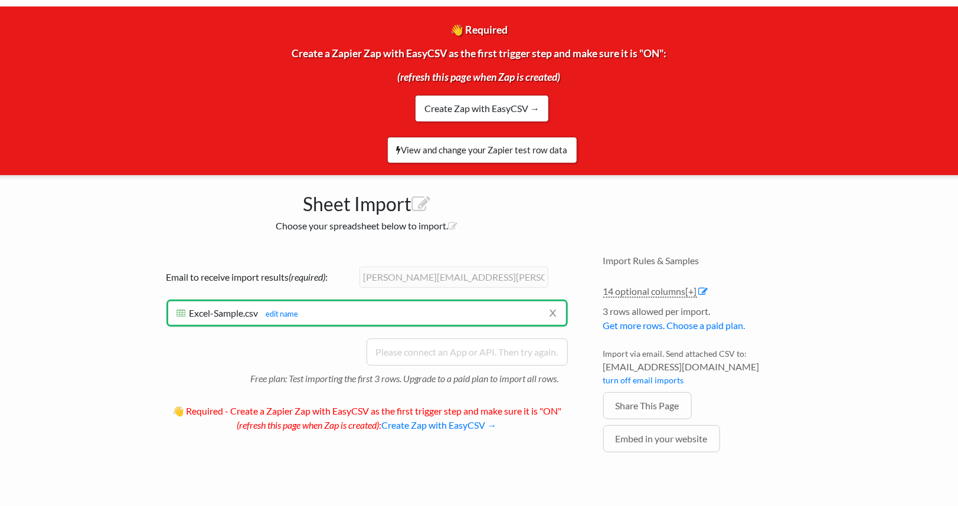
click at [471, 387] on div "Email to receive import results (required) : [PERSON_NAME][EMAIL_ADDRESS][PERSO…" at bounding box center [367, 352] width 425 height 195
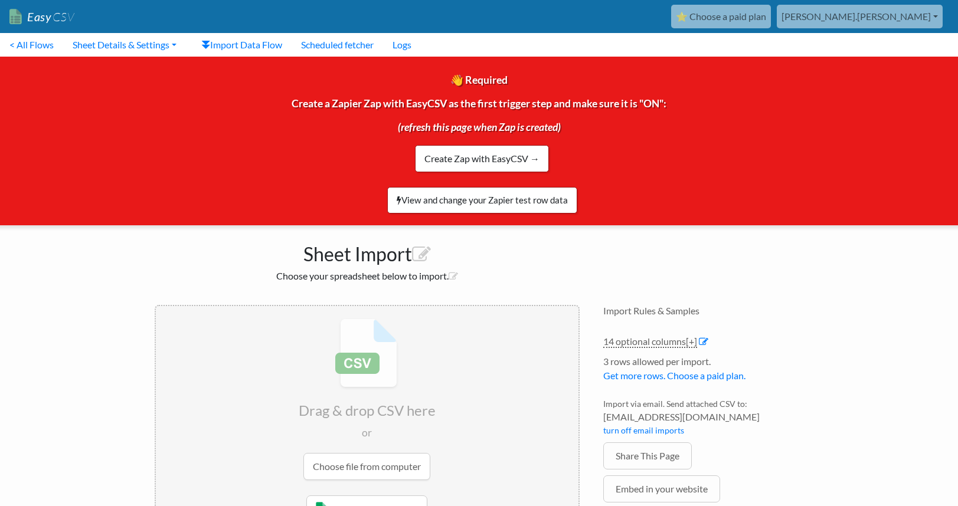
scroll to position [50, 0]
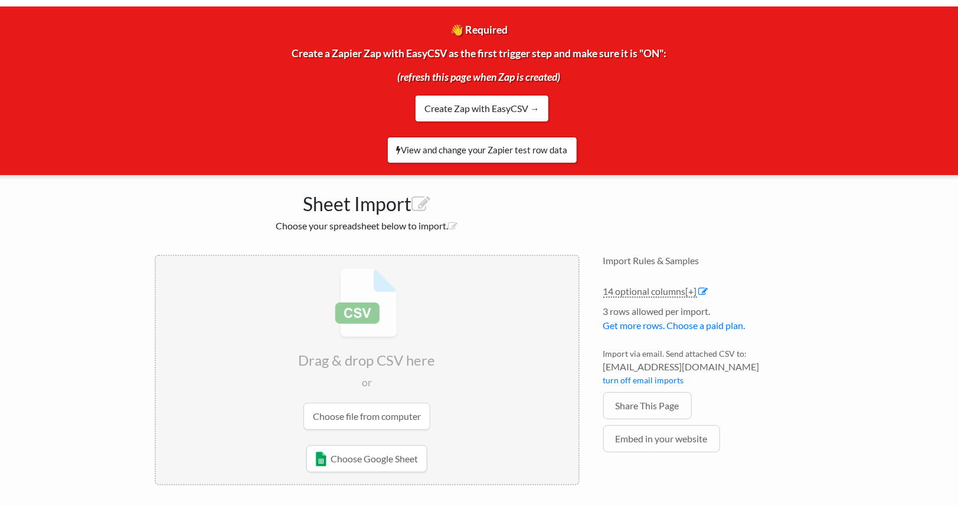
click at [397, 414] on input "file" at bounding box center [367, 349] width 422 height 186
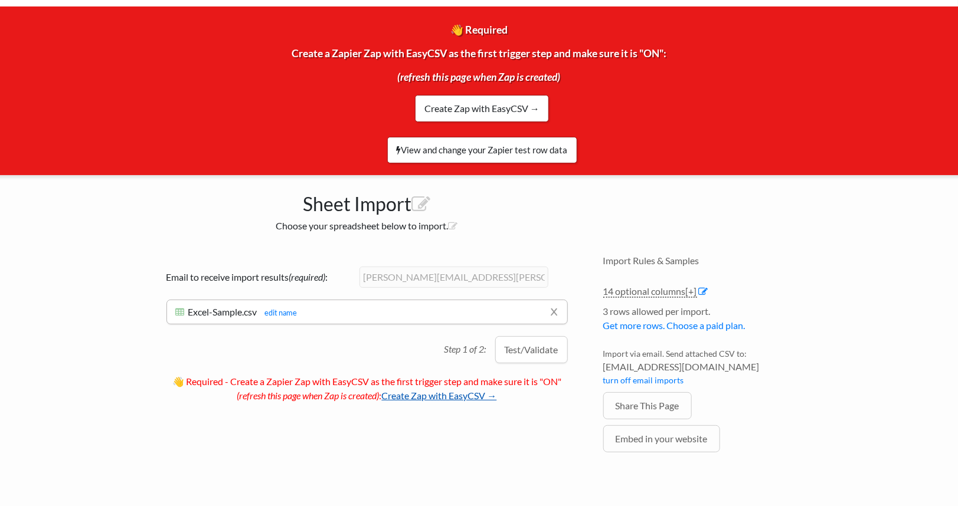
click at [480, 397] on link "Create Zap with EasyCSV →" at bounding box center [439, 395] width 115 height 11
